Goal: Task Accomplishment & Management: Use online tool/utility

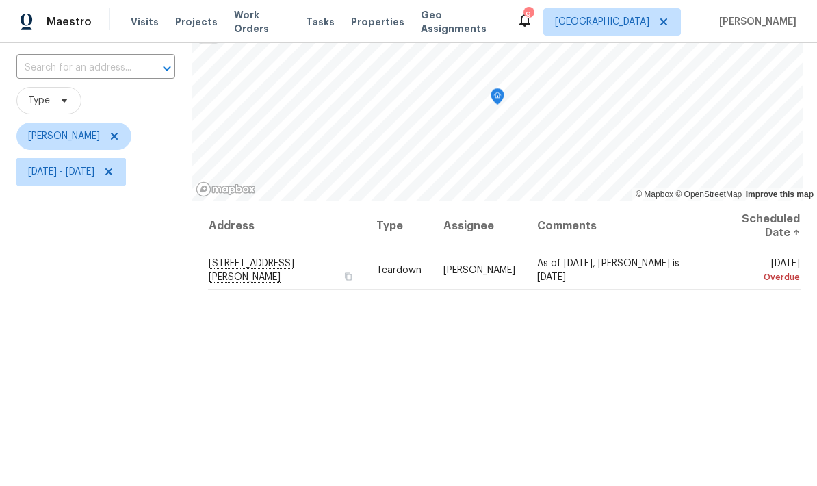
scroll to position [92, 0]
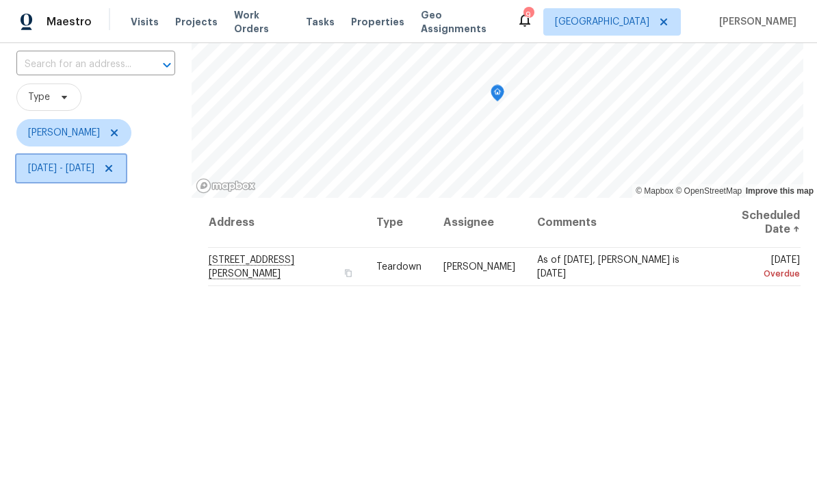
click at [94, 171] on span "Mon, Sep 01 - Mon, Sep 08" at bounding box center [61, 168] width 66 height 14
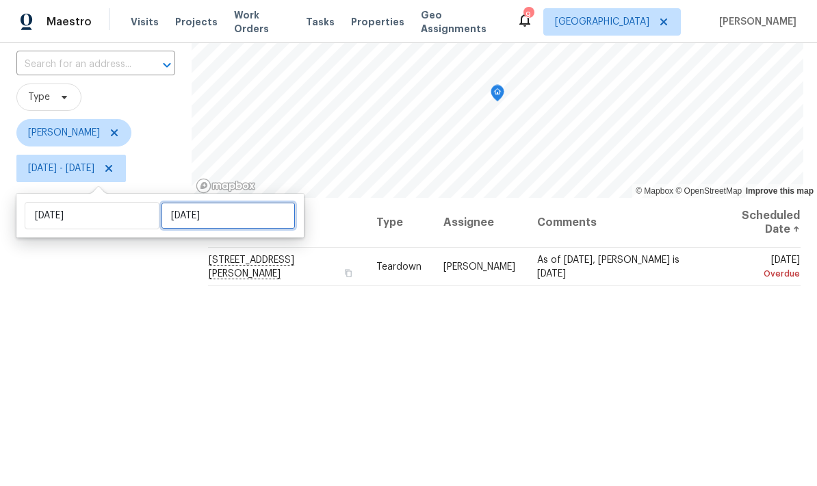
click at [200, 214] on input "Mon, Sep 08" at bounding box center [228, 215] width 135 height 27
select select "8"
select select "2025"
select select "9"
select select "2025"
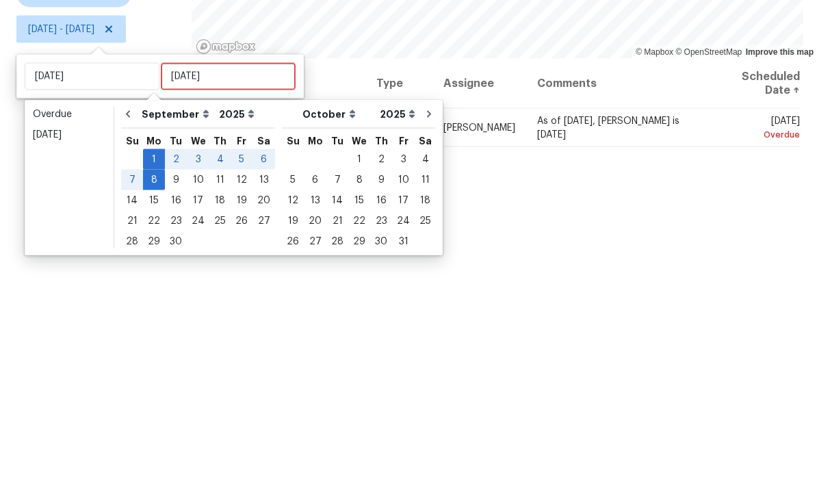
scroll to position [55, 0]
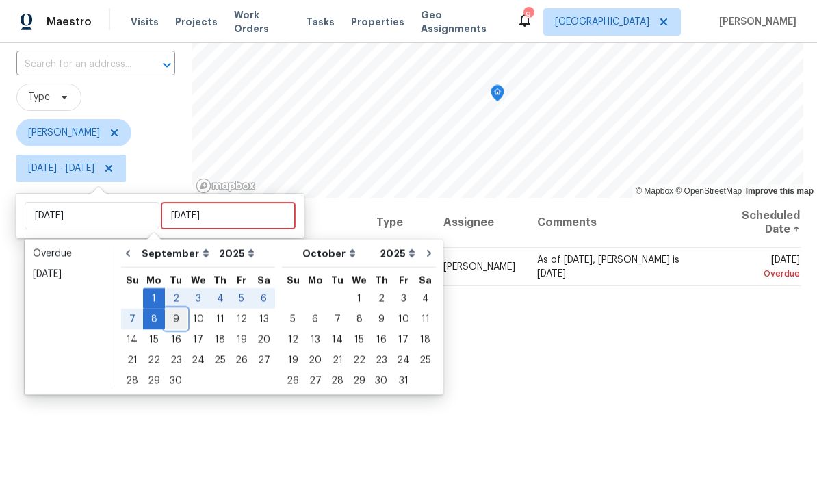
click at [175, 309] on div "9" at bounding box center [176, 318] width 22 height 19
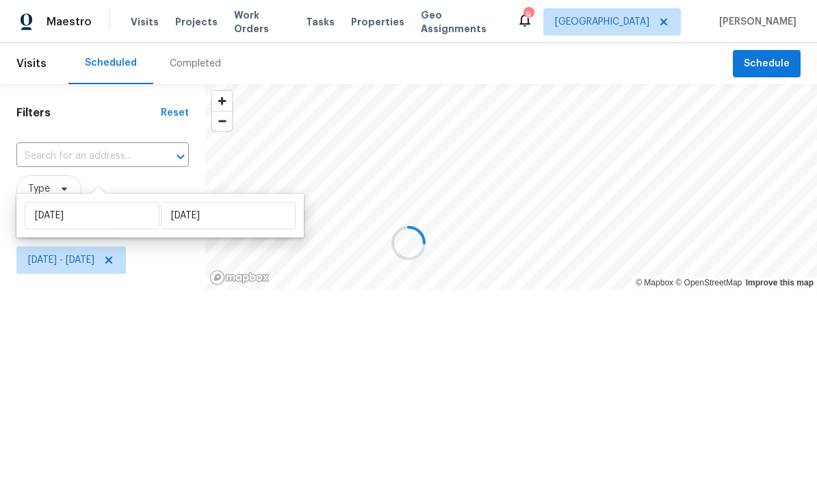
type input "Tue, Sep 09"
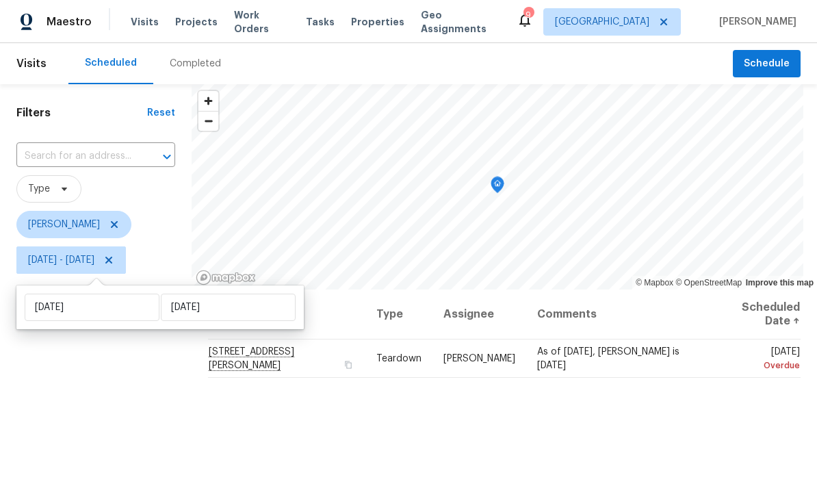
click at [183, 290] on div "Mon, Sep 01 Tue, Sep 09" at bounding box center [159, 307] width 287 height 44
click at [186, 302] on input "Tue, Sep 09" at bounding box center [228, 307] width 135 height 27
select select "8"
select select "2025"
select select "9"
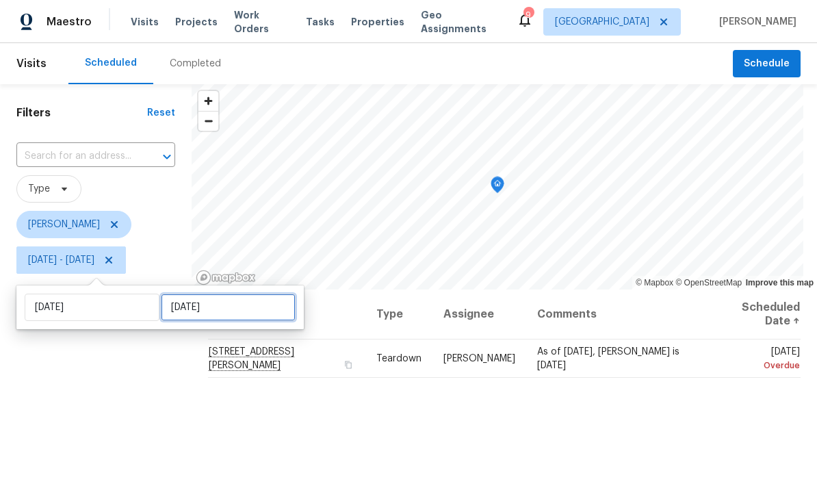
select select "2025"
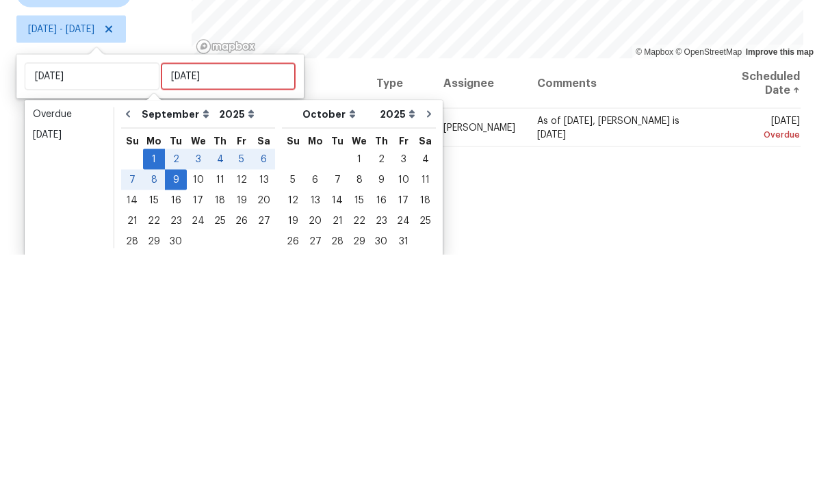
scroll to position [55, 0]
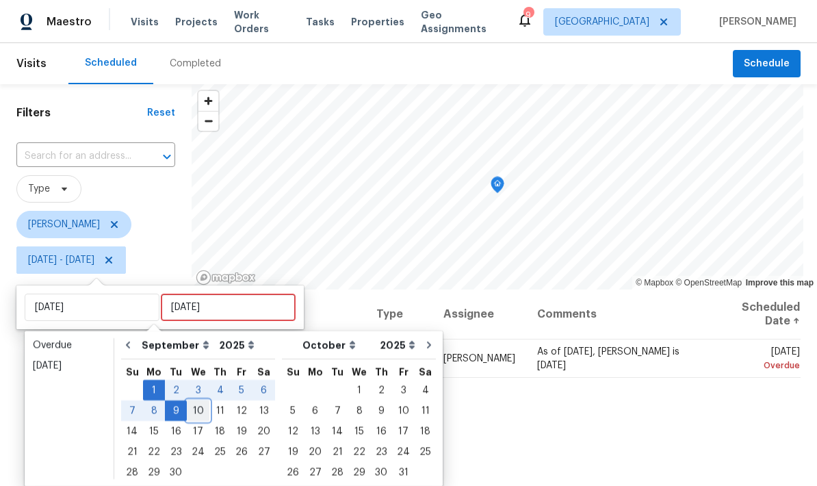
click at [192, 401] on div "10" at bounding box center [198, 410] width 23 height 19
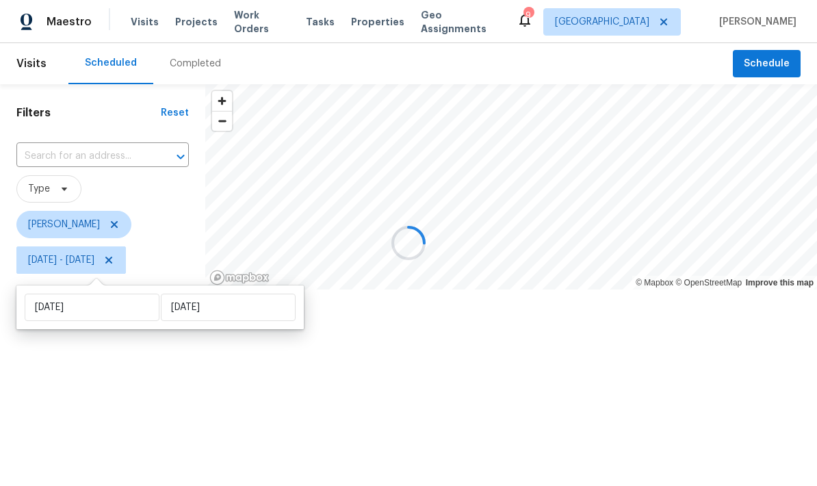
type input "Wed, Sep 10"
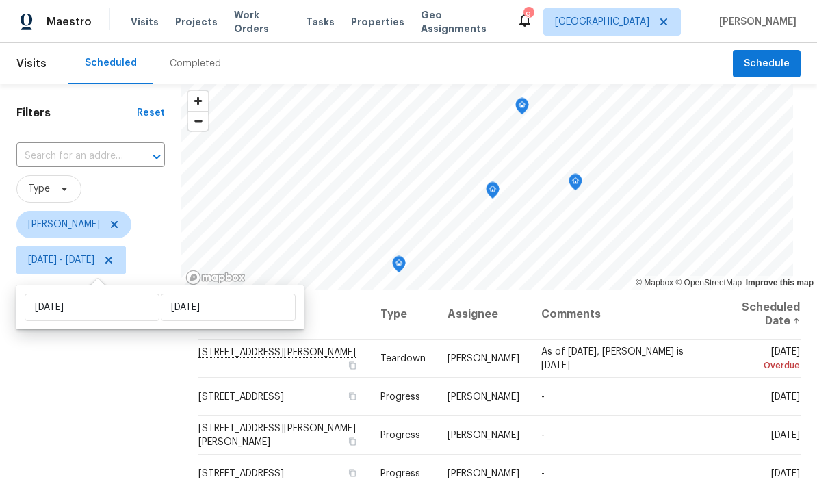
click at [102, 393] on div "Filters Reset ​ Type Jeffrey Lenz Mon, Sep 01 - Wed, Sep 10" at bounding box center [90, 381] width 181 height 594
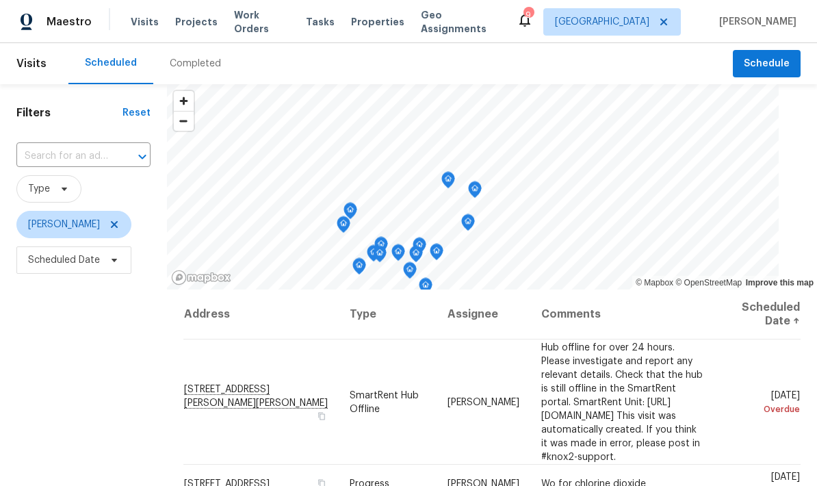
click at [454, 184] on icon "Map marker" at bounding box center [448, 180] width 12 height 16
